Goal: Information Seeking & Learning: Find specific fact

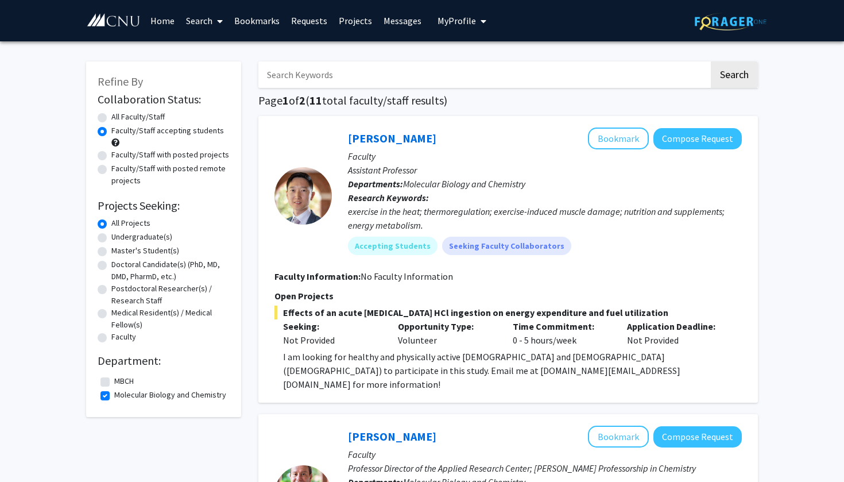
click at [311, 77] on input "Search Keywords" at bounding box center [483, 74] width 451 height 26
type input "[MEDICAL_DATA]"
click at [734, 76] on button "Search" at bounding box center [734, 74] width 47 height 26
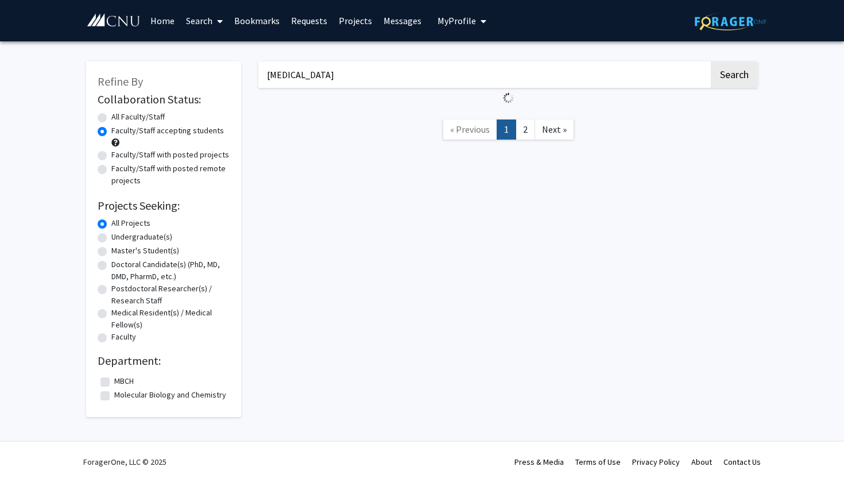
radio input "true"
checkbox input "false"
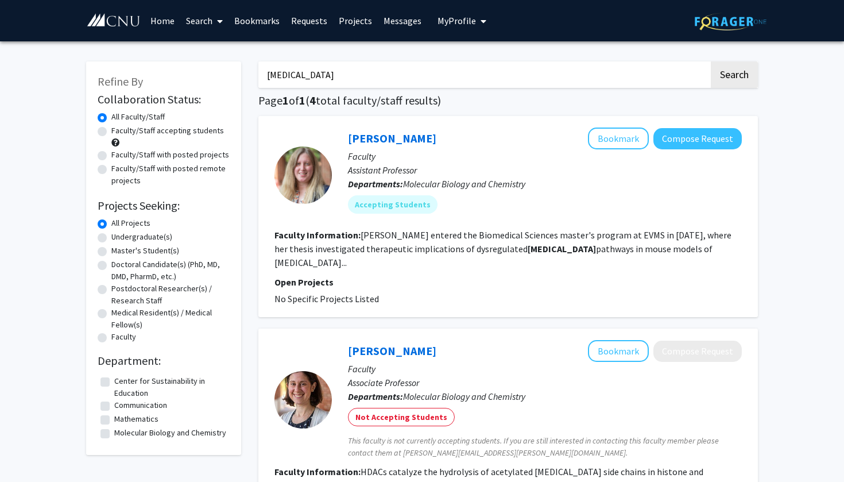
click at [328, 84] on input "[MEDICAL_DATA]" at bounding box center [483, 74] width 451 height 26
click at [734, 76] on button "Search" at bounding box center [734, 74] width 47 height 26
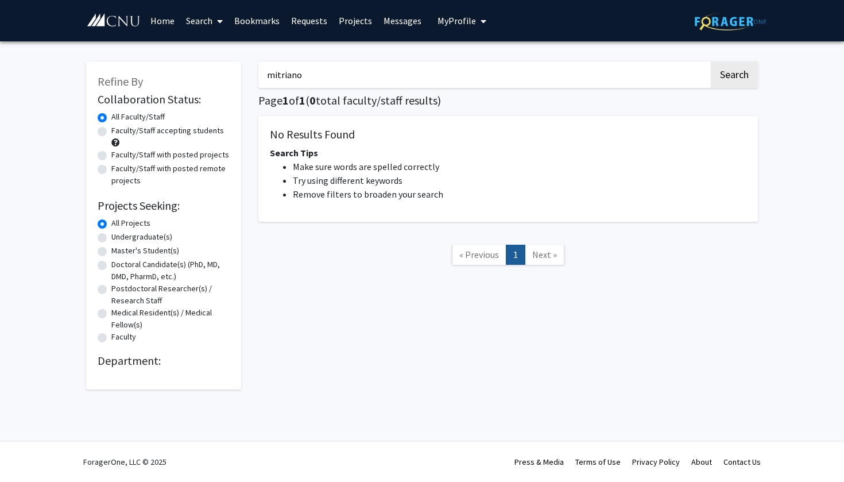
click at [290, 79] on input "mitriano" at bounding box center [483, 74] width 451 height 26
click at [286, 79] on input "mitriano" at bounding box center [483, 74] width 451 height 26
type input "[PERSON_NAME]"
click at [734, 76] on button "Search" at bounding box center [734, 74] width 47 height 26
